Goal: Find specific page/section: Find specific page/section

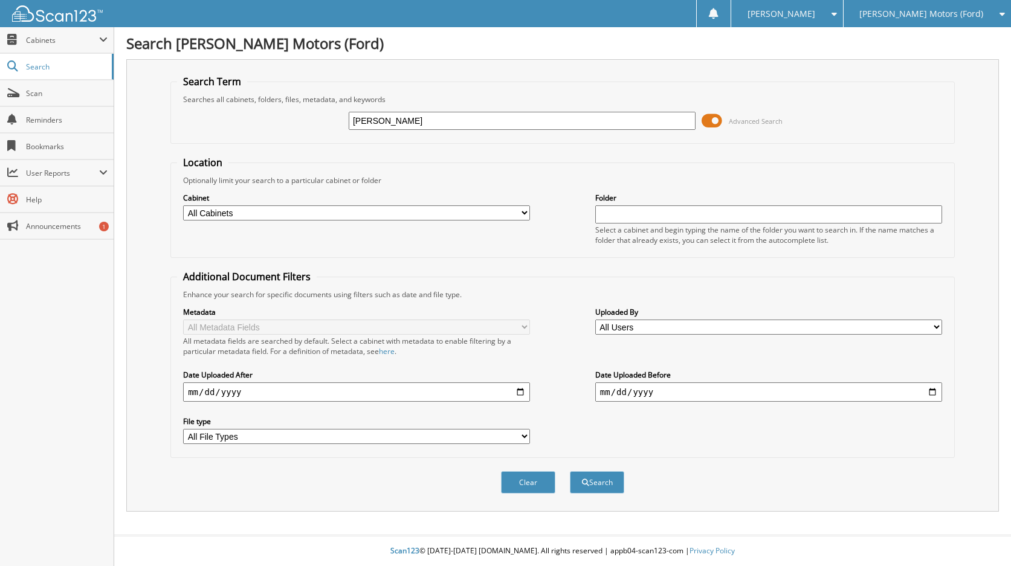
type input "[PERSON_NAME]"
click at [570, 471] on button "Search" at bounding box center [597, 482] width 54 height 22
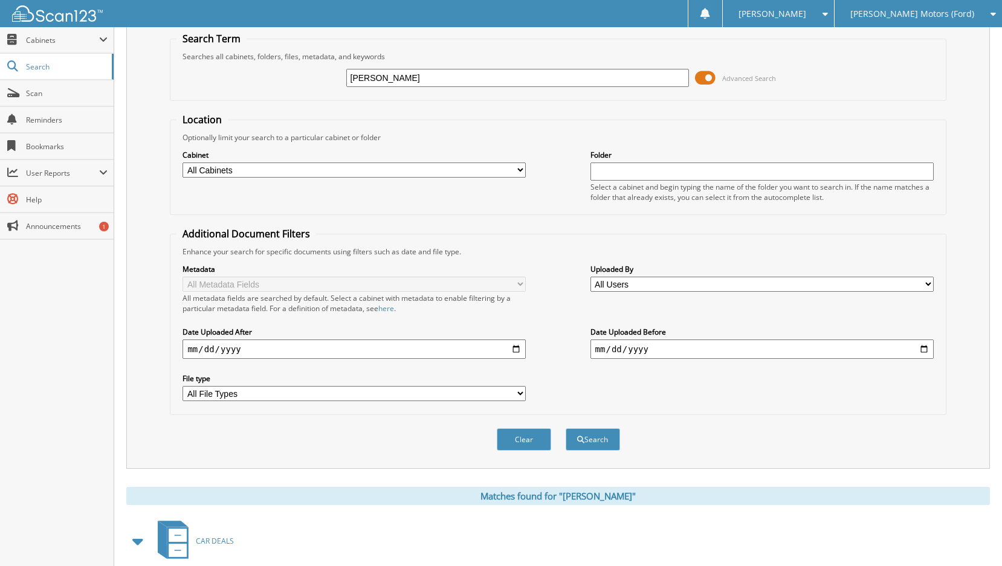
scroll to position [242, 0]
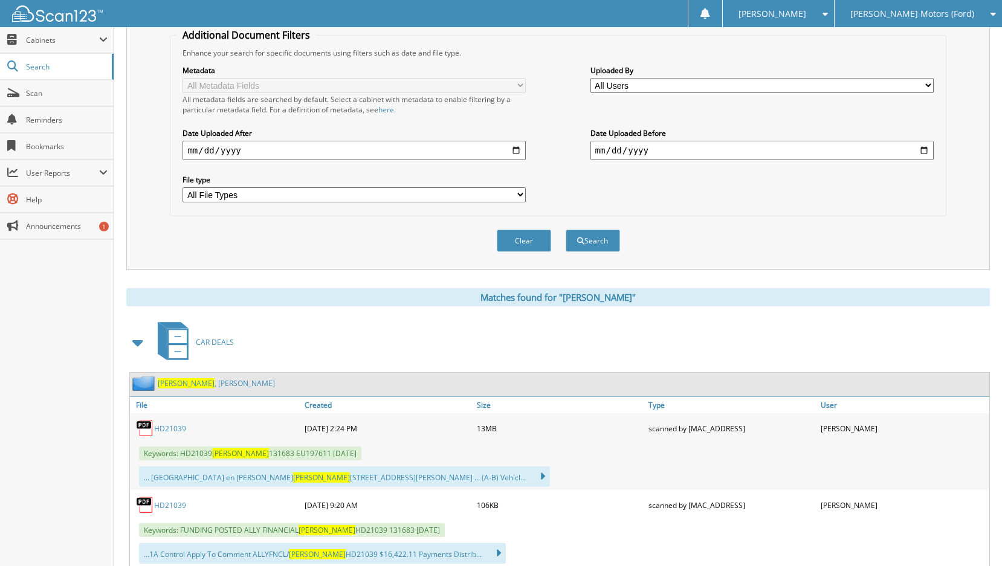
click at [175, 432] on link "HD21039" at bounding box center [170, 429] width 32 height 10
click at [168, 432] on link "HD21039" at bounding box center [170, 429] width 32 height 10
